Goal: Transaction & Acquisition: Purchase product/service

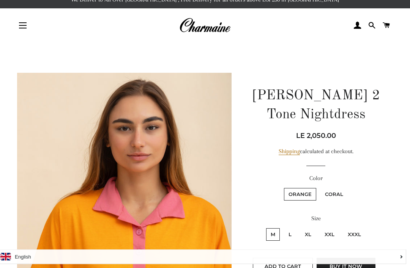
scroll to position [9, 0]
click at [201, 24] on img at bounding box center [204, 25] width 51 height 17
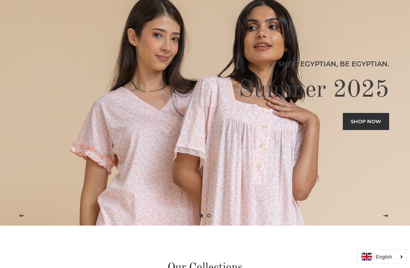
scroll to position [38, 0]
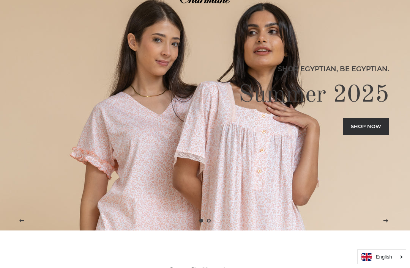
click at [371, 135] on link "Shop now" at bounding box center [366, 126] width 46 height 17
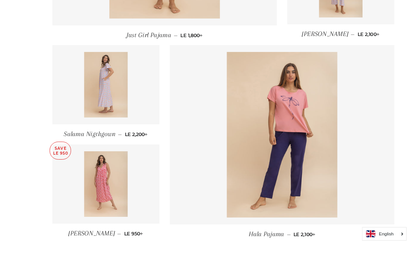
scroll to position [978, 0]
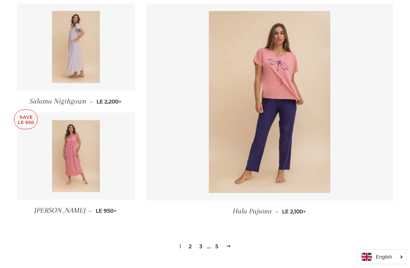
click at [194, 248] on link "2" at bounding box center [190, 246] width 9 height 11
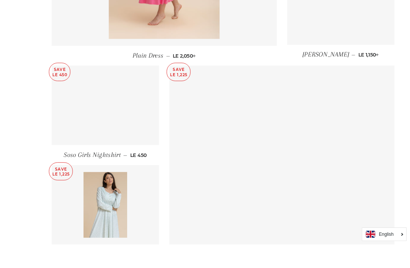
scroll to position [954, 0]
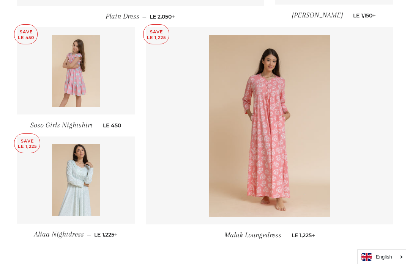
click at [66, 101] on img at bounding box center [76, 71] width 48 height 72
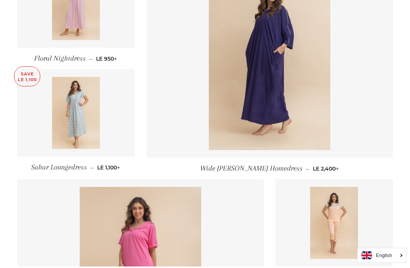
scroll to position [583, 0]
click at [282, 92] on img at bounding box center [269, 59] width 121 height 182
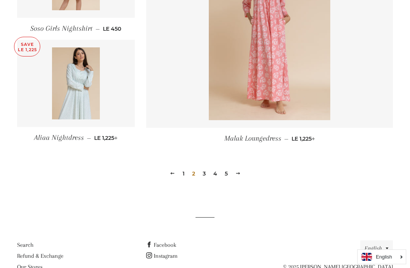
scroll to position [1060, 0]
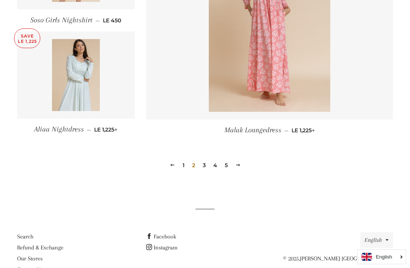
click at [180, 167] on link "1" at bounding box center [184, 165] width 8 height 11
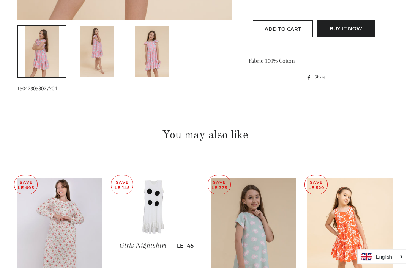
scroll to position [376, 0]
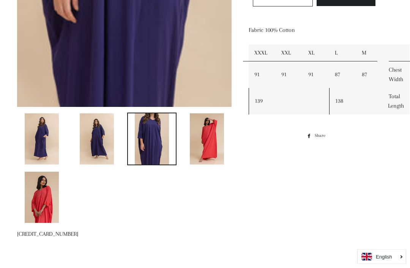
scroll to position [296, 0]
click at [209, 152] on img at bounding box center [207, 139] width 34 height 51
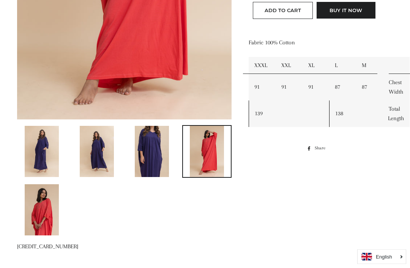
click at [146, 149] on img at bounding box center [152, 151] width 34 height 51
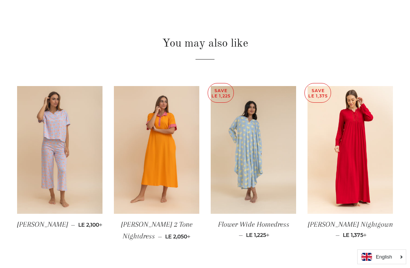
scroll to position [533, 0]
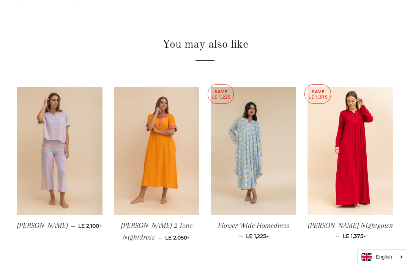
click at [364, 171] on img at bounding box center [349, 151] width 85 height 128
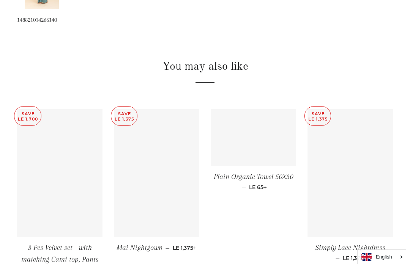
scroll to position [506, 0]
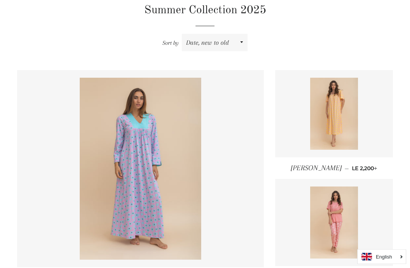
scroll to position [254, 0]
click at [173, 220] on img at bounding box center [140, 169] width 121 height 182
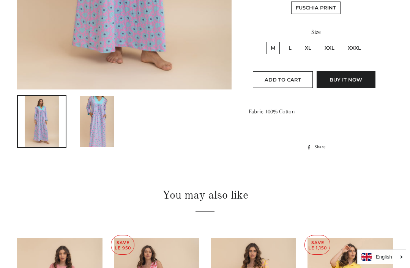
scroll to position [322, 0]
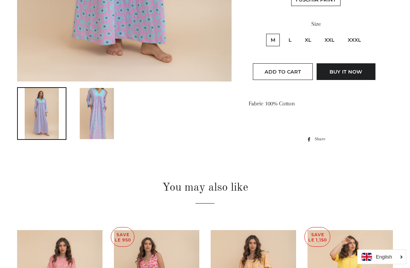
click at [111, 128] on img at bounding box center [97, 113] width 34 height 51
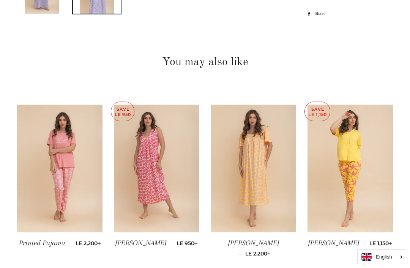
scroll to position [447, 0]
click at [354, 156] on img at bounding box center [349, 169] width 85 height 128
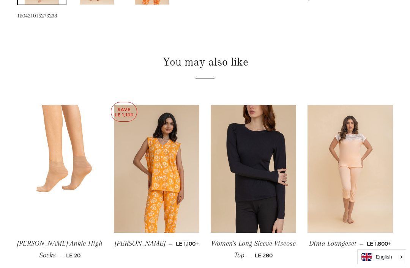
scroll to position [489, 0]
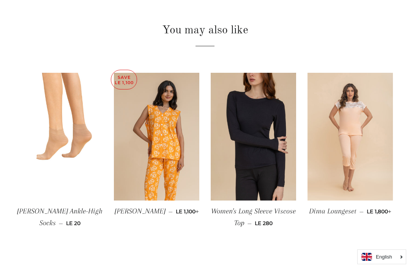
click at [184, 184] on img at bounding box center [156, 137] width 85 height 128
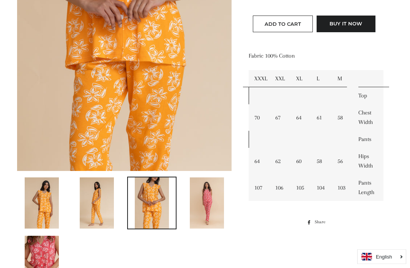
click at [48, 268] on img at bounding box center [42, 262] width 34 height 51
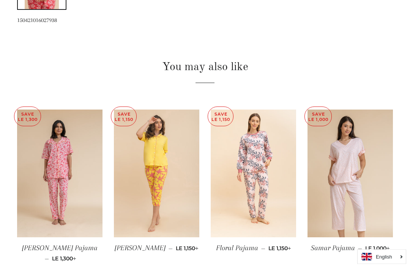
scroll to position [511, 0]
click at [260, 203] on img at bounding box center [253, 174] width 85 height 128
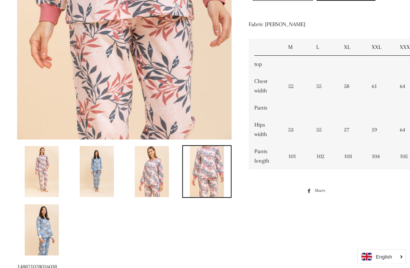
scroll to position [264, 0]
click at [100, 177] on img at bounding box center [97, 171] width 34 height 51
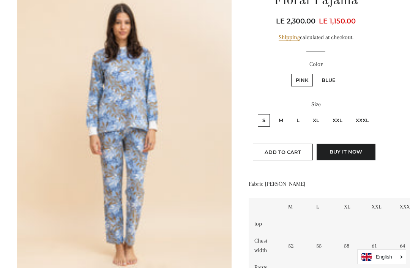
scroll to position [104, 0]
click at [279, 123] on label "M" at bounding box center [281, 121] width 14 height 13
click at [273, 114] on input "M" at bounding box center [273, 114] width 0 height 0
radio input "true"
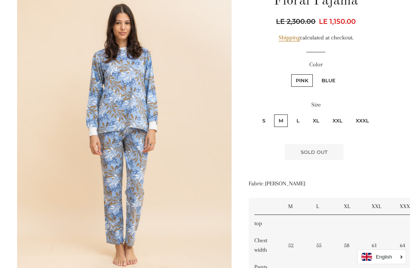
click at [334, 79] on label "Blue" at bounding box center [328, 80] width 23 height 13
click at [316, 74] on input "Blue" at bounding box center [316, 73] width 0 height 0
radio input "true"
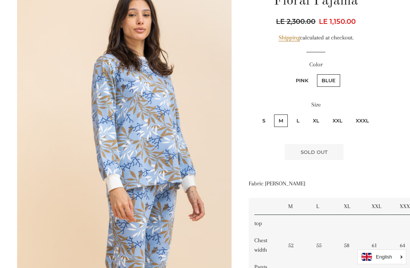
click at [266, 122] on label "S" at bounding box center [264, 121] width 12 height 13
click at [257, 114] on input "S" at bounding box center [257, 114] width 0 height 0
radio input "true"
click at [266, 120] on label "S" at bounding box center [264, 121] width 12 height 13
click at [257, 114] on input "S" at bounding box center [257, 114] width 0 height 0
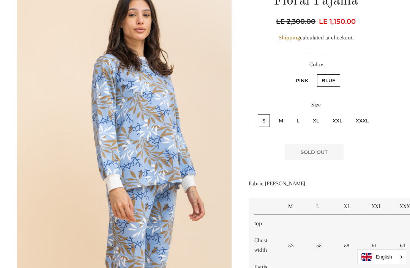
click at [300, 121] on label "L" at bounding box center [298, 121] width 12 height 13
click at [291, 114] on input "L" at bounding box center [291, 114] width 0 height 0
radio input "true"
click at [317, 118] on label "XL" at bounding box center [316, 121] width 16 height 13
click at [307, 114] on input "XL" at bounding box center [307, 114] width 0 height 0
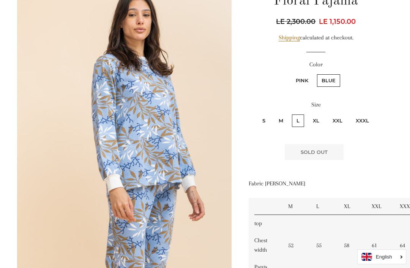
radio input "true"
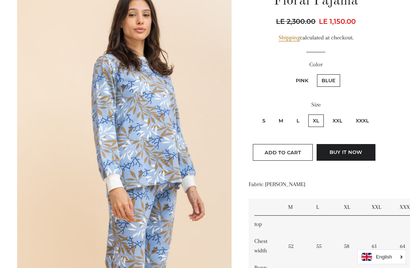
click at [304, 77] on label "Pink" at bounding box center [302, 80] width 22 height 13
click at [290, 74] on input "Pink" at bounding box center [290, 73] width 0 height 0
radio input "true"
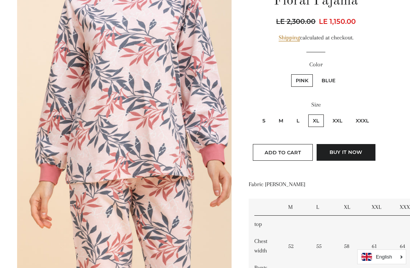
click at [285, 119] on label "M" at bounding box center [281, 121] width 14 height 13
click at [273, 114] on input "M" at bounding box center [273, 114] width 0 height 0
radio input "true"
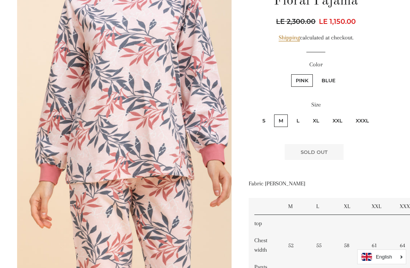
scroll to position [102, 0]
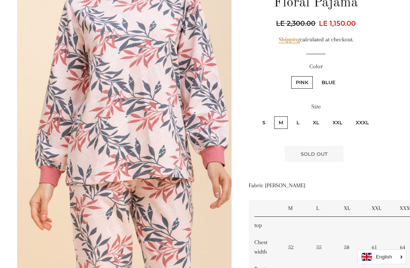
click at [266, 120] on label "S" at bounding box center [264, 123] width 12 height 13
click at [257, 116] on input "S" at bounding box center [257, 115] width 0 height 0
radio input "true"
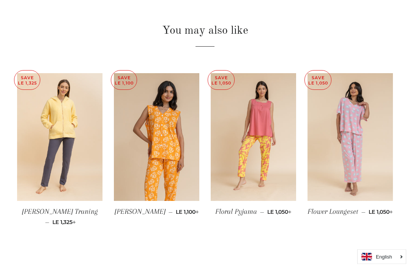
scroll to position [547, 0]
click at [352, 184] on img at bounding box center [349, 137] width 85 height 128
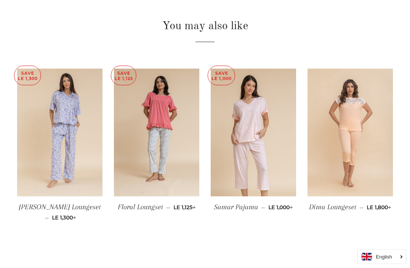
scroll to position [493, 0]
click at [82, 176] on img at bounding box center [59, 133] width 85 height 128
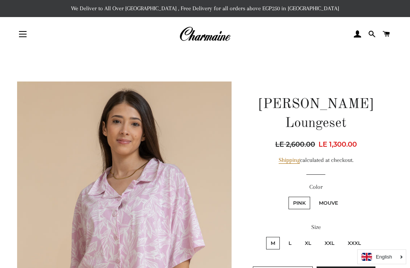
click at [213, 40] on img at bounding box center [204, 34] width 51 height 17
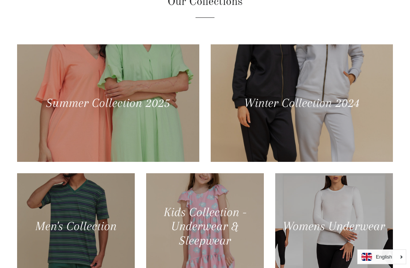
scroll to position [284, 0]
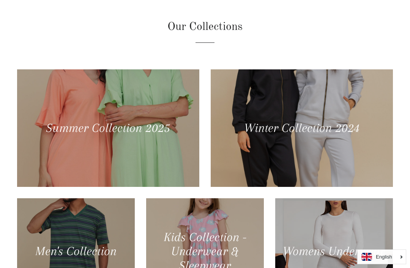
click at [351, 128] on div at bounding box center [302, 128] width 182 height 118
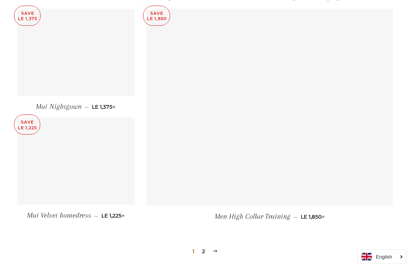
scroll to position [990, 0]
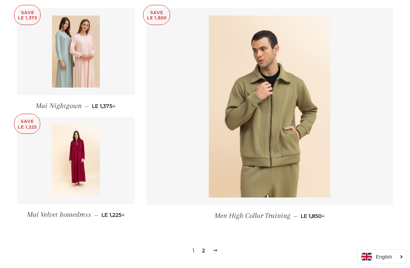
click at [207, 246] on link "2" at bounding box center [203, 251] width 9 height 11
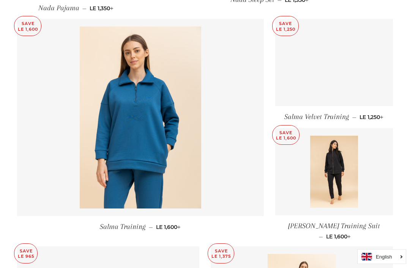
scroll to position [752, 0]
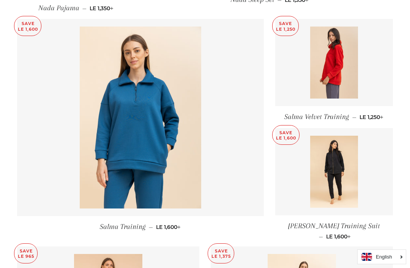
click at [345, 73] on img at bounding box center [334, 63] width 48 height 72
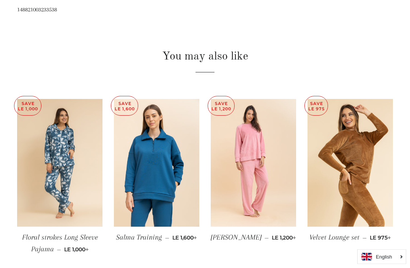
scroll to position [521, 0]
click at [69, 209] on img at bounding box center [59, 163] width 85 height 128
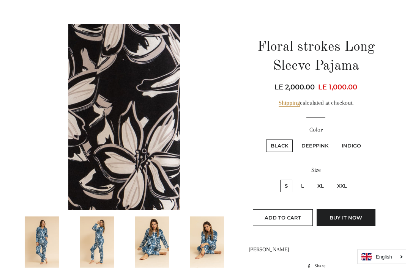
scroll to position [57, 0]
click at [322, 141] on label "Deeppink" at bounding box center [315, 146] width 36 height 13
click at [296, 139] on input "Deeppink" at bounding box center [296, 139] width 0 height 0
radio input "true"
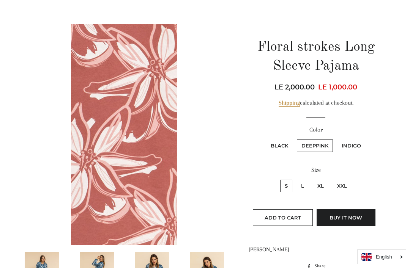
click at [356, 145] on label "Indigo" at bounding box center [351, 146] width 28 height 13
click at [336, 139] on input "Indigo" at bounding box center [336, 139] width 0 height 0
radio input "true"
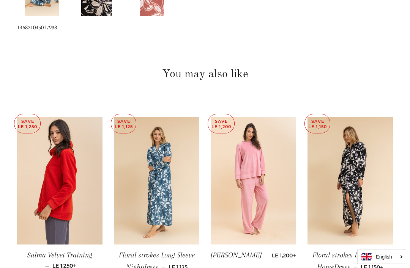
scroll to position [503, 0]
click at [172, 219] on img at bounding box center [156, 181] width 85 height 128
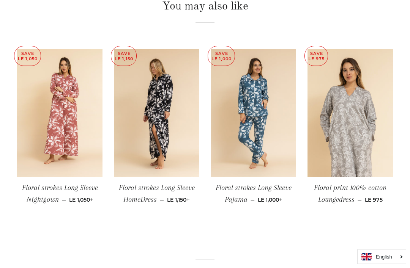
scroll to position [435, 0]
click at [278, 129] on img at bounding box center [253, 113] width 85 height 128
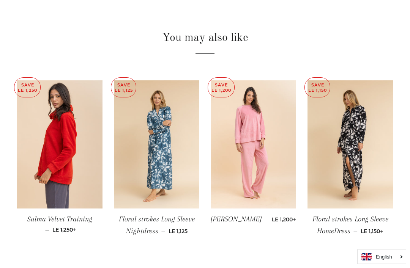
scroll to position [404, 0]
click at [254, 170] on img at bounding box center [253, 144] width 85 height 128
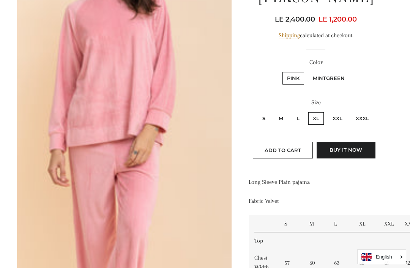
scroll to position [107, 0]
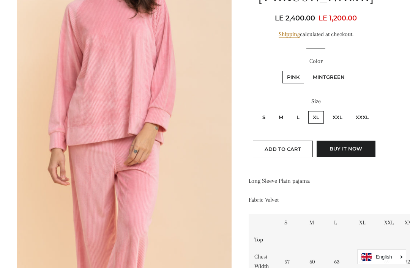
click at [282, 118] on label "M" at bounding box center [281, 117] width 14 height 13
click at [273, 110] on input "M" at bounding box center [273, 110] width 0 height 0
radio input "true"
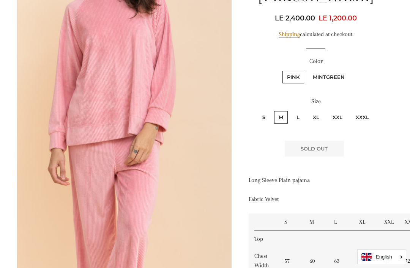
click at [335, 76] on label "Mintgreen" at bounding box center [328, 77] width 41 height 13
click at [307, 70] on input "Mintgreen" at bounding box center [307, 70] width 0 height 0
radio input "true"
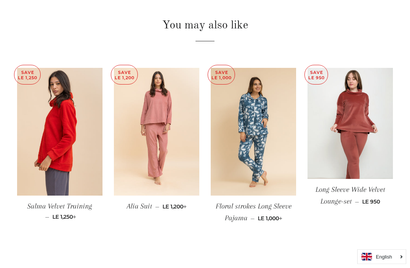
scroll to position [552, 0]
click at [369, 141] on img at bounding box center [349, 123] width 85 height 111
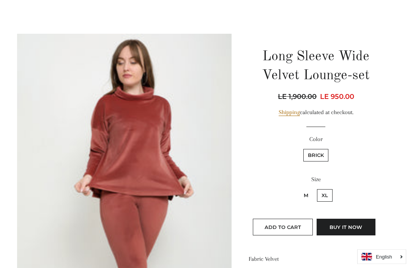
scroll to position [92, 0]
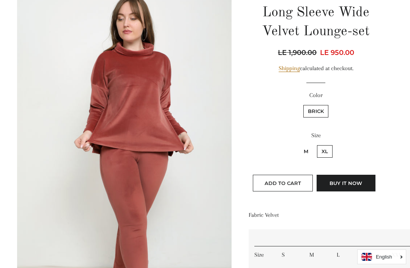
click at [306, 149] on label "M" at bounding box center [306, 151] width 14 height 13
click at [298, 145] on input "M" at bounding box center [298, 144] width 0 height 0
radio input "true"
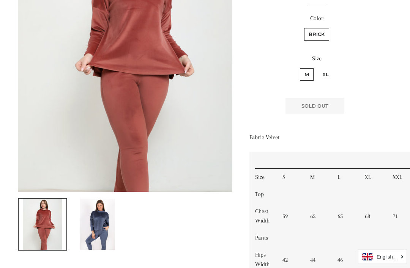
scroll to position [167, 0]
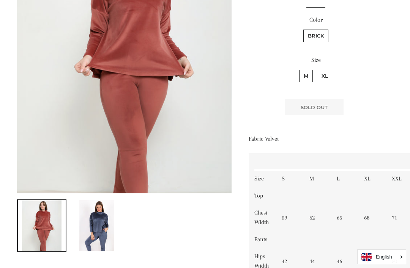
click at [93, 224] on img at bounding box center [96, 225] width 35 height 51
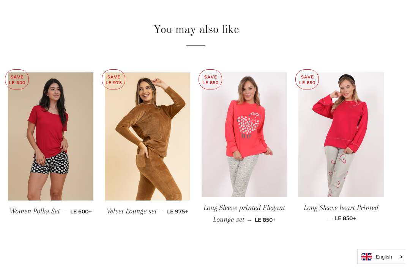
scroll to position [518, 9]
click at [262, 136] on img at bounding box center [244, 135] width 85 height 125
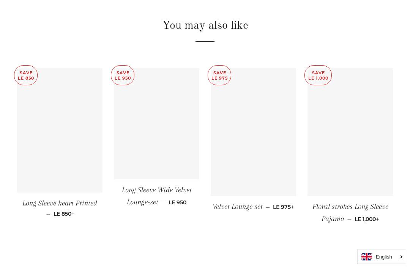
scroll to position [484, 0]
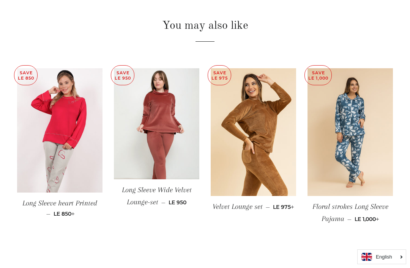
click at [49, 175] on img at bounding box center [59, 130] width 85 height 125
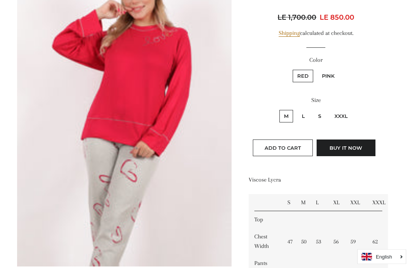
scroll to position [127, 0]
click at [327, 74] on label "Pink" at bounding box center [328, 76] width 22 height 13
click at [317, 69] on input "Pink" at bounding box center [316, 69] width 0 height 0
radio input "true"
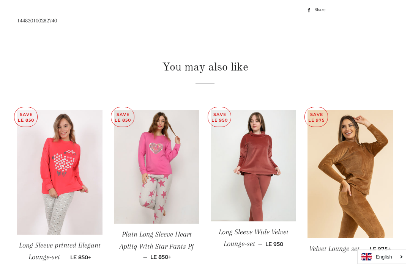
scroll to position [471, 0]
click at [147, 200] on img at bounding box center [156, 167] width 85 height 114
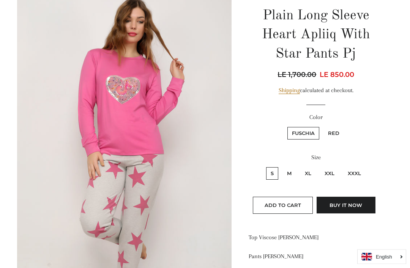
scroll to position [89, 0]
click at [290, 170] on label "M" at bounding box center [289, 173] width 14 height 13
click at [282, 167] on input "M" at bounding box center [281, 166] width 0 height 0
radio input "true"
click at [337, 129] on label "Red" at bounding box center [333, 133] width 20 height 13
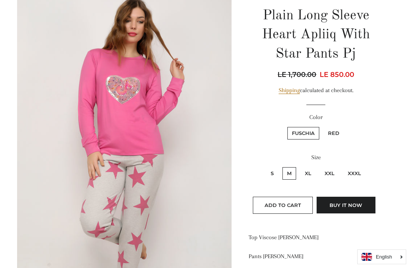
click at [323, 126] on input "Red" at bounding box center [322, 126] width 0 height 0
radio input "true"
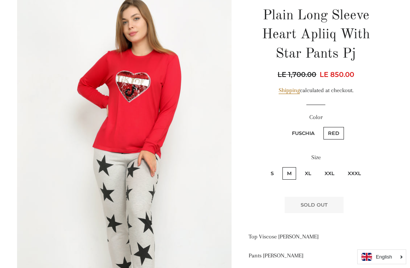
click at [305, 131] on label "Fuschia" at bounding box center [303, 133] width 32 height 13
click at [287, 126] on input "Fuschia" at bounding box center [286, 126] width 0 height 0
radio input "true"
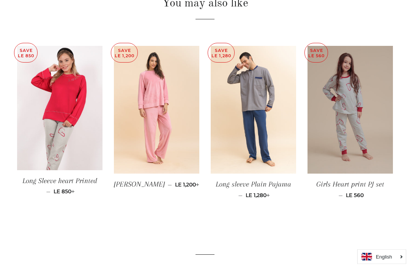
scroll to position [566, 0]
click at [51, 156] on img at bounding box center [59, 108] width 85 height 125
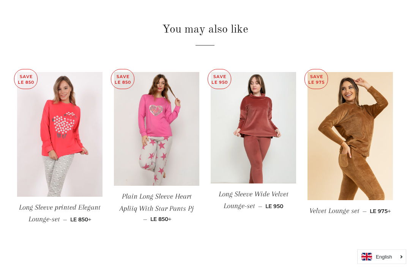
scroll to position [509, 0]
click at [51, 170] on img at bounding box center [59, 134] width 85 height 125
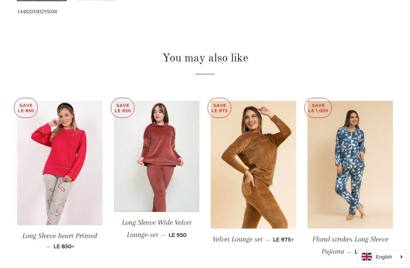
scroll to position [452, 0]
click at [239, 221] on img at bounding box center [253, 165] width 85 height 128
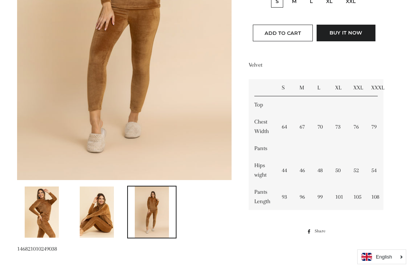
scroll to position [224, 0]
click at [95, 218] on img at bounding box center [97, 211] width 34 height 51
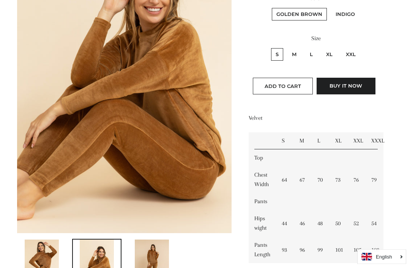
scroll to position [163, 0]
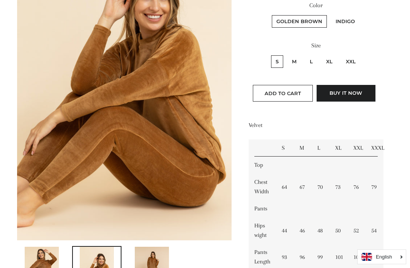
click at [300, 58] on label "M" at bounding box center [294, 61] width 14 height 13
click at [287, 55] on input "M" at bounding box center [286, 54] width 0 height 0
radio input "true"
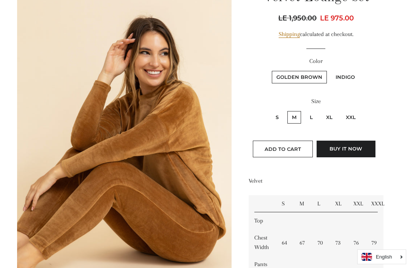
scroll to position [107, 0]
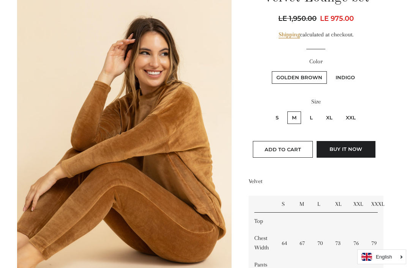
click at [341, 76] on label "Indigo" at bounding box center [345, 77] width 28 height 13
click at [330, 71] on input "Indigo" at bounding box center [330, 70] width 0 height 0
radio input "true"
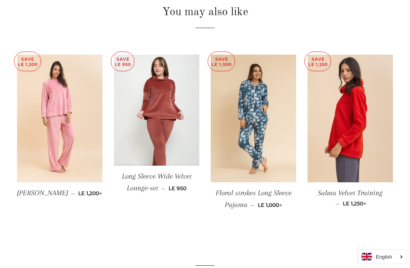
scroll to position [507, 0]
click at [369, 123] on img at bounding box center [349, 119] width 85 height 128
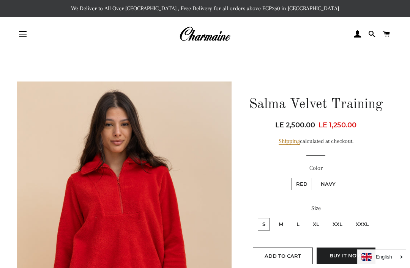
click at [220, 33] on img at bounding box center [204, 34] width 51 height 17
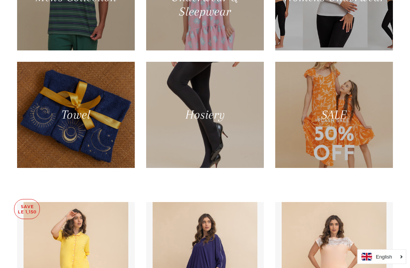
scroll to position [538, 0]
click at [366, 126] on div at bounding box center [334, 115] width 118 height 106
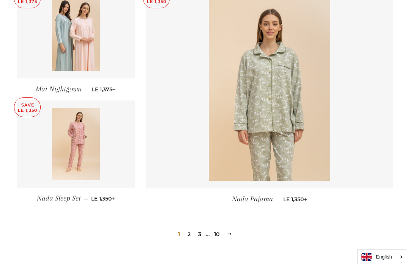
scroll to position [1028, 0]
click at [191, 229] on link "2" at bounding box center [188, 234] width 9 height 11
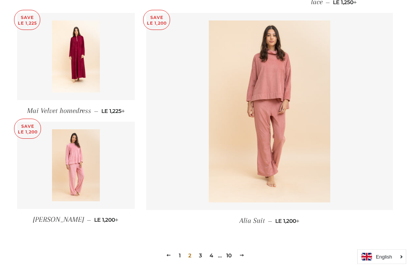
scroll to position [992, 0]
click at [203, 254] on link "3" at bounding box center [200, 255] width 9 height 11
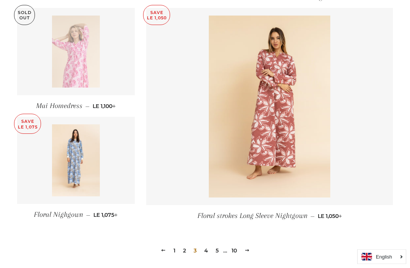
scroll to position [1001, 0]
click at [203, 248] on link "4" at bounding box center [206, 249] width 10 height 11
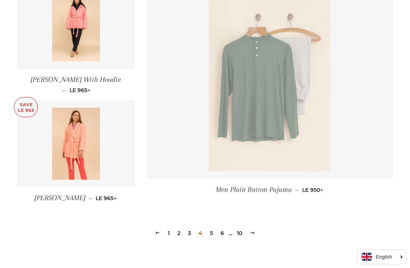
scroll to position [1030, 0]
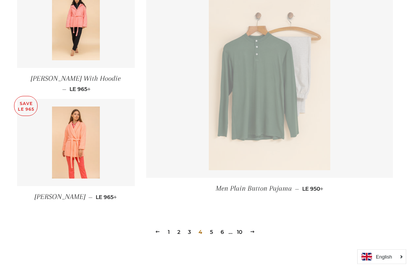
click at [212, 233] on link "5" at bounding box center [211, 232] width 9 height 11
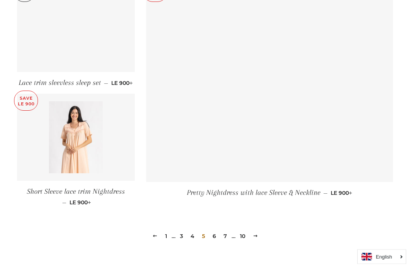
scroll to position [1042, 0]
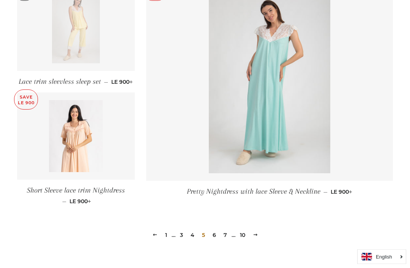
click at [213, 235] on link "6" at bounding box center [214, 235] width 9 height 11
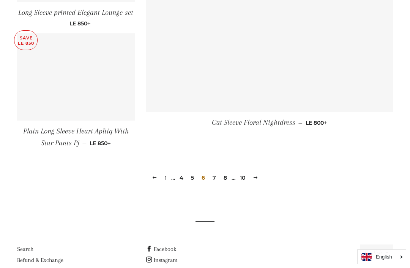
scroll to position [1104, 0]
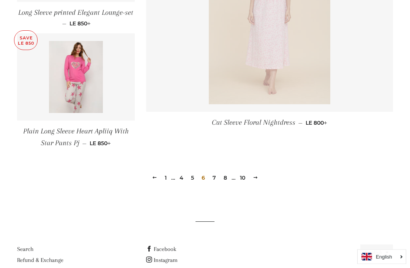
click at [213, 178] on link "7" at bounding box center [214, 178] width 9 height 11
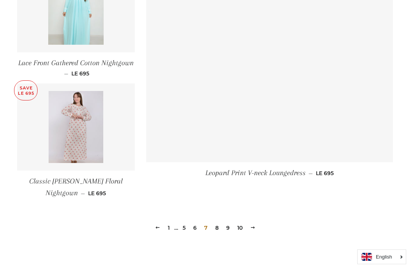
scroll to position [1086, 0]
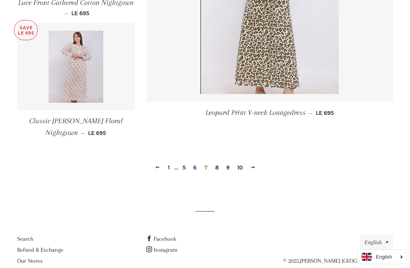
click at [214, 166] on link "8" at bounding box center [216, 167] width 9 height 11
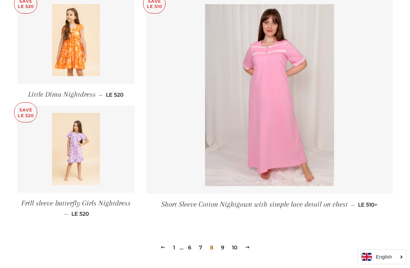
scroll to position [1010, 0]
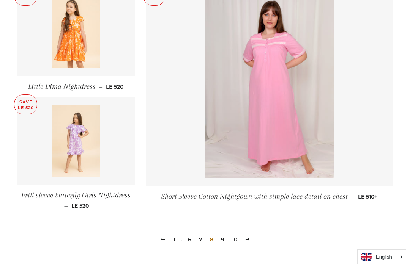
click at [221, 239] on link "9" at bounding box center [222, 239] width 9 height 11
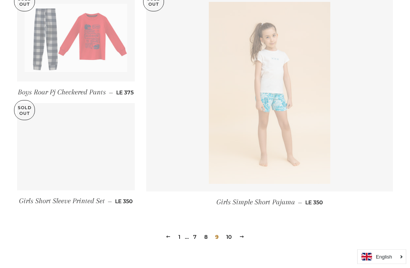
scroll to position [1021, 0]
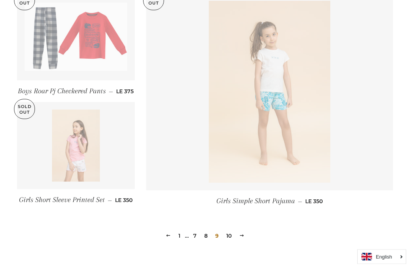
click at [227, 233] on link "10" at bounding box center [228, 236] width 11 height 11
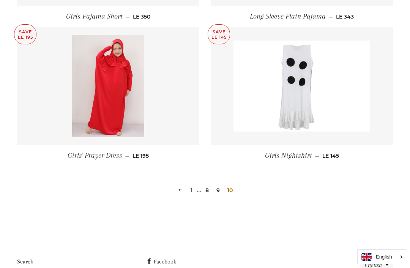
scroll to position [462, 0]
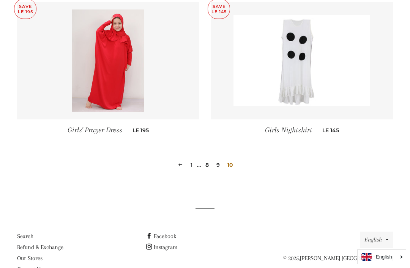
click at [193, 163] on link "1" at bounding box center [192, 164] width 8 height 11
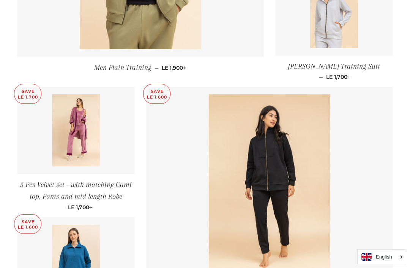
scroll to position [466, 0]
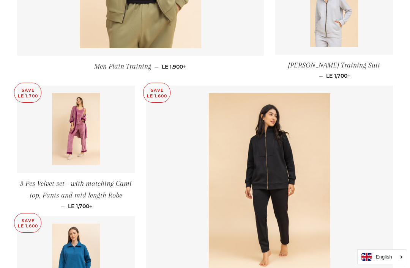
click at [76, 136] on img at bounding box center [76, 129] width 48 height 72
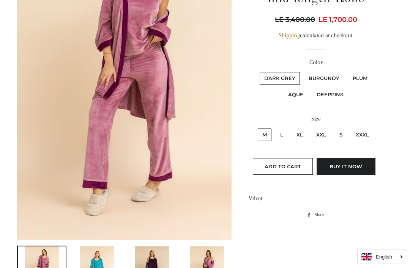
scroll to position [163, 0]
click at [327, 74] on label "Burgundy" at bounding box center [324, 78] width 40 height 13
click at [303, 71] on input "Burgundy" at bounding box center [303, 71] width 0 height 0
radio input "true"
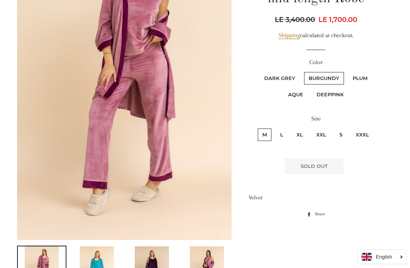
click at [363, 74] on label "Plum" at bounding box center [360, 78] width 24 height 13
click at [347, 71] on input "Plum" at bounding box center [347, 71] width 0 height 0
radio input "true"
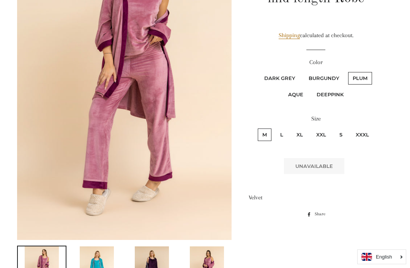
click at [298, 95] on label "Aque" at bounding box center [296, 94] width 24 height 13
click at [374, 71] on input "Aque" at bounding box center [374, 71] width 0 height 0
radio input "true"
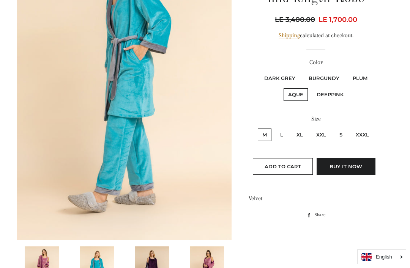
click at [336, 93] on label "Deeppink" at bounding box center [330, 94] width 36 height 13
click at [311, 88] on input "Deeppink" at bounding box center [311, 87] width 0 height 0
radio input "true"
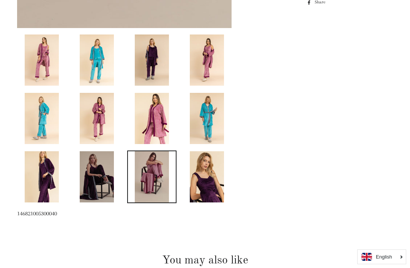
scroll to position [375, 0]
click at [409, 135] on main at bounding box center [205, 100] width 410 height 848
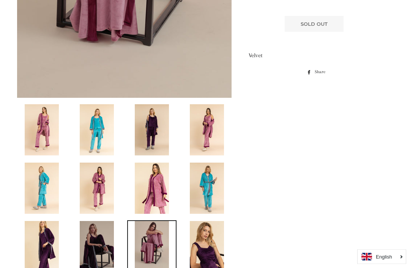
scroll to position [306, 0]
click at [44, 246] on img at bounding box center [42, 246] width 34 height 51
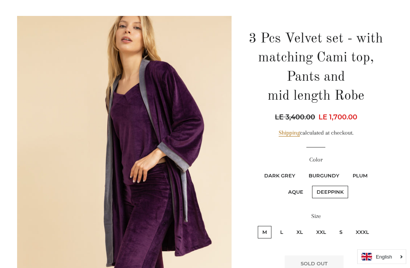
scroll to position [66, 0]
click at [340, 192] on label "Deeppink" at bounding box center [330, 192] width 36 height 13
click at [311, 185] on input "Deeppink" at bounding box center [311, 185] width 0 height 0
click at [363, 171] on label "Plum" at bounding box center [360, 176] width 24 height 13
click at [347, 169] on input "Plum" at bounding box center [347, 169] width 0 height 0
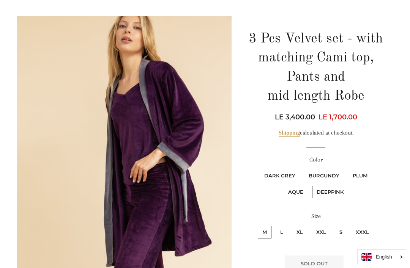
radio input "true"
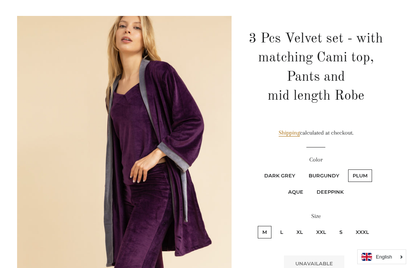
click at [360, 172] on label "Plum" at bounding box center [360, 176] width 24 height 13
click at [347, 169] on input "Plum" at bounding box center [347, 169] width 0 height 0
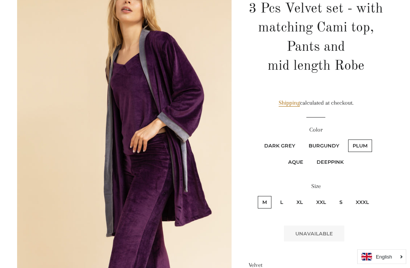
scroll to position [96, 0]
click at [289, 140] on label "Dark Grey" at bounding box center [280, 146] width 40 height 13
click at [259, 139] on Grey "Dark Grey" at bounding box center [259, 139] width 0 height 0
radio Grey "true"
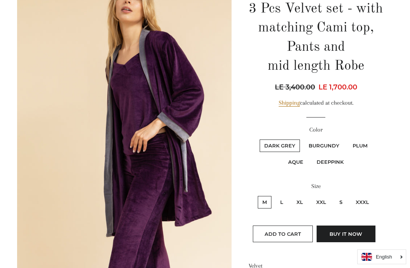
click at [325, 145] on label "Burgundy" at bounding box center [324, 146] width 40 height 13
click at [303, 139] on input "Burgundy" at bounding box center [303, 139] width 0 height 0
radio input "true"
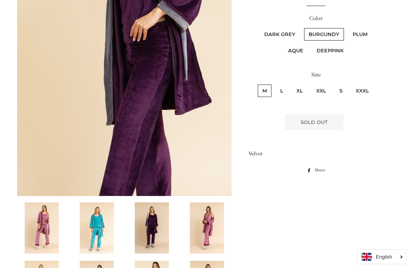
scroll to position [207, 0]
click at [356, 35] on label "Plum" at bounding box center [360, 34] width 24 height 13
click at [347, 28] on input "Plum" at bounding box center [347, 27] width 0 height 0
radio input "true"
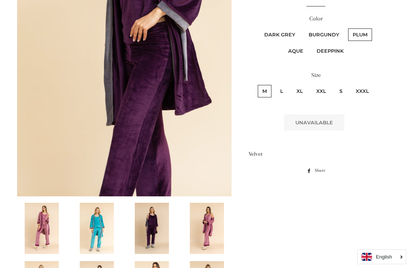
click at [296, 53] on label "Aque" at bounding box center [296, 51] width 24 height 13
click at [374, 28] on input "Aque" at bounding box center [374, 27] width 0 height 0
radio input "true"
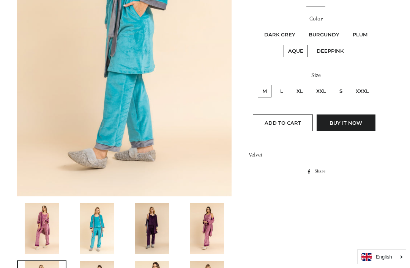
click at [332, 51] on label "Deeppink" at bounding box center [330, 51] width 36 height 13
click at [311, 44] on input "Deeppink" at bounding box center [311, 44] width 0 height 0
radio input "true"
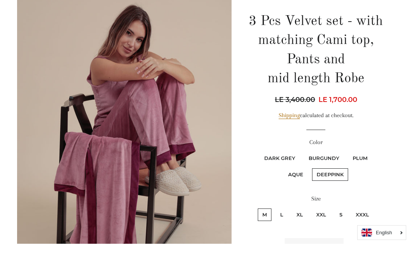
scroll to position [83, 0]
